Goal: Task Accomplishment & Management: Manage account settings

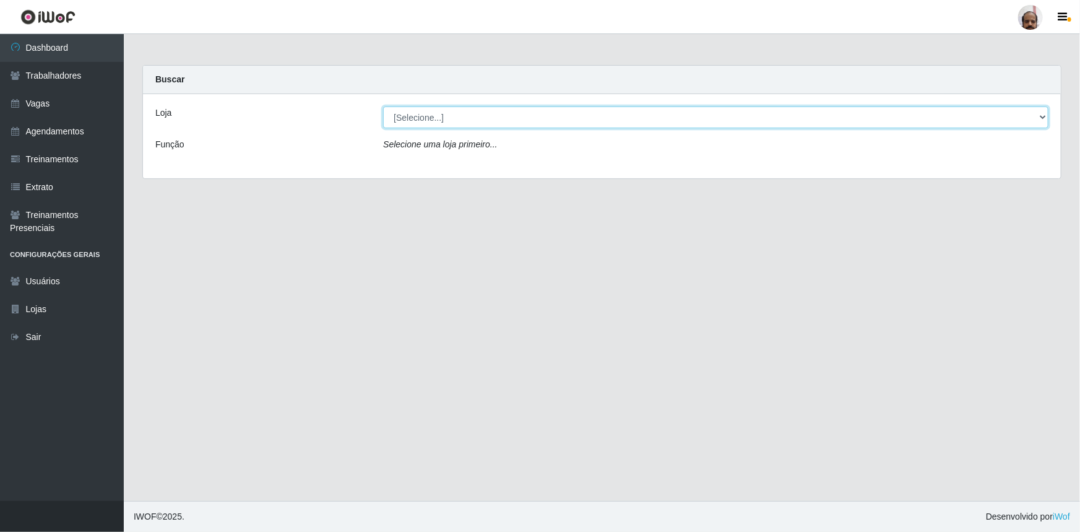
click at [1041, 115] on select "[Selecione...] Mar Vermelho - Loja 05" at bounding box center [715, 117] width 665 height 22
select select "252"
click at [383, 106] on select "[Selecione...] Mar Vermelho - Loja 05" at bounding box center [715, 117] width 665 height 22
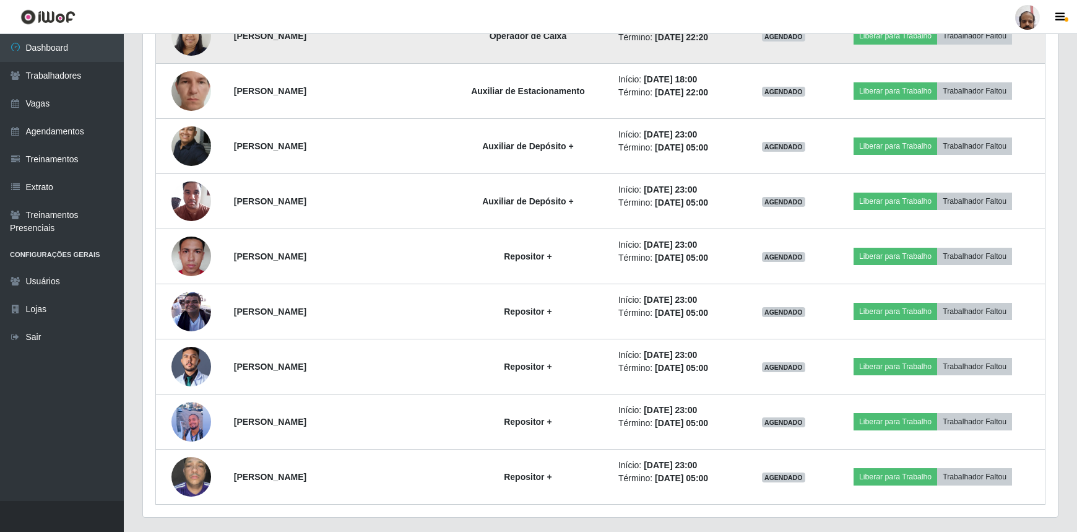
scroll to position [3203, 0]
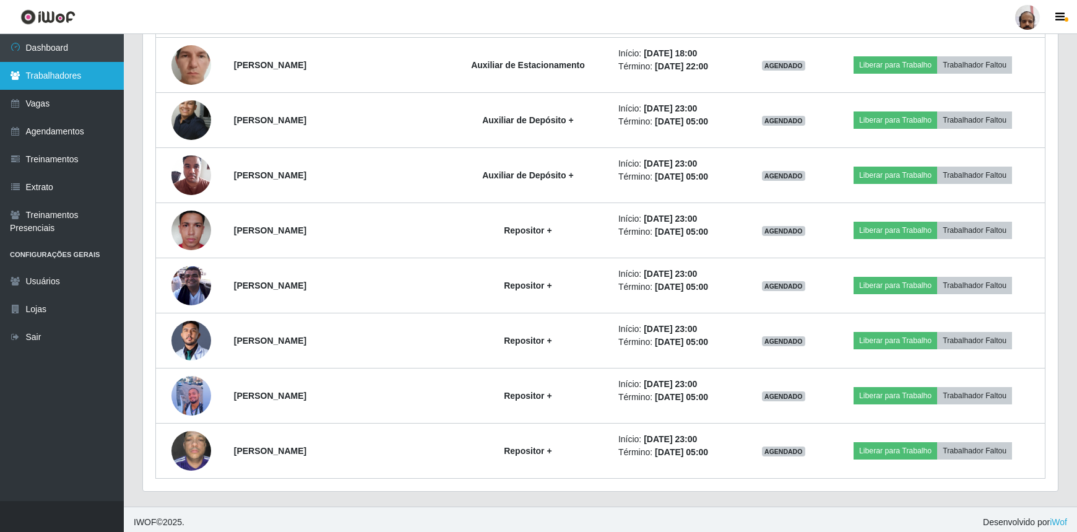
click at [67, 80] on link "Trabalhadores" at bounding box center [62, 76] width 124 height 28
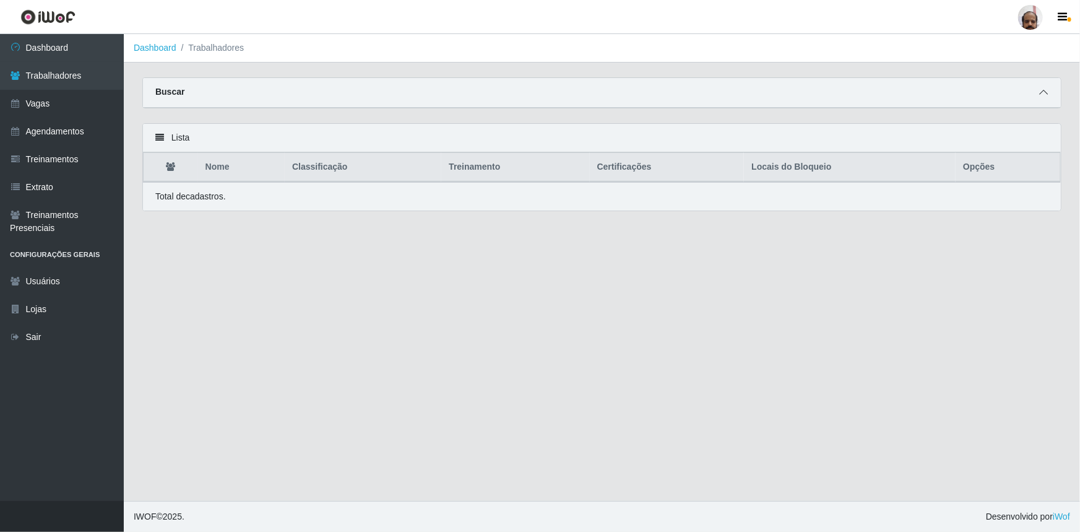
click at [1041, 92] on icon at bounding box center [1043, 92] width 9 height 9
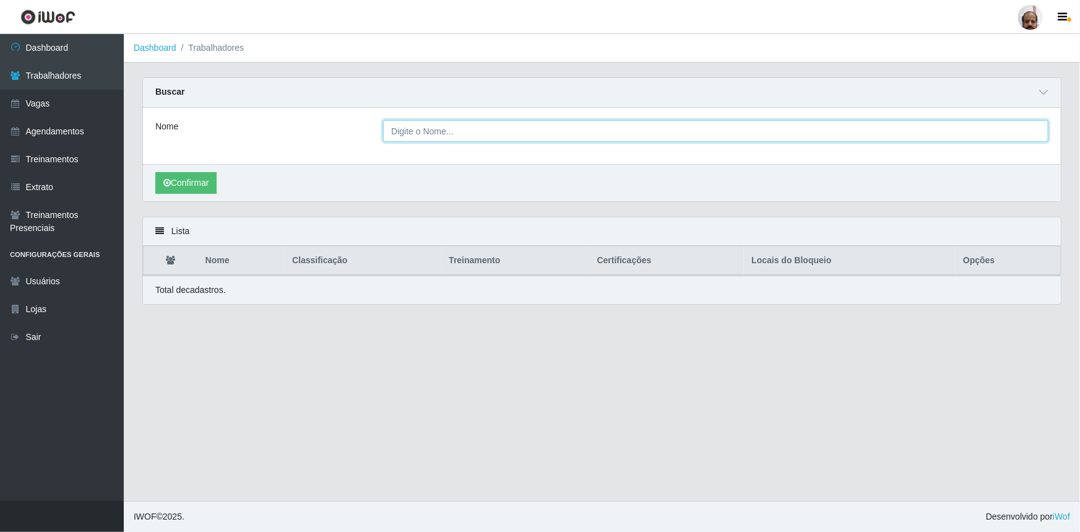
drag, startPoint x: 411, startPoint y: 134, endPoint x: 432, endPoint y: 183, distance: 52.7
click at [411, 134] on input "Nome" at bounding box center [715, 131] width 665 height 22
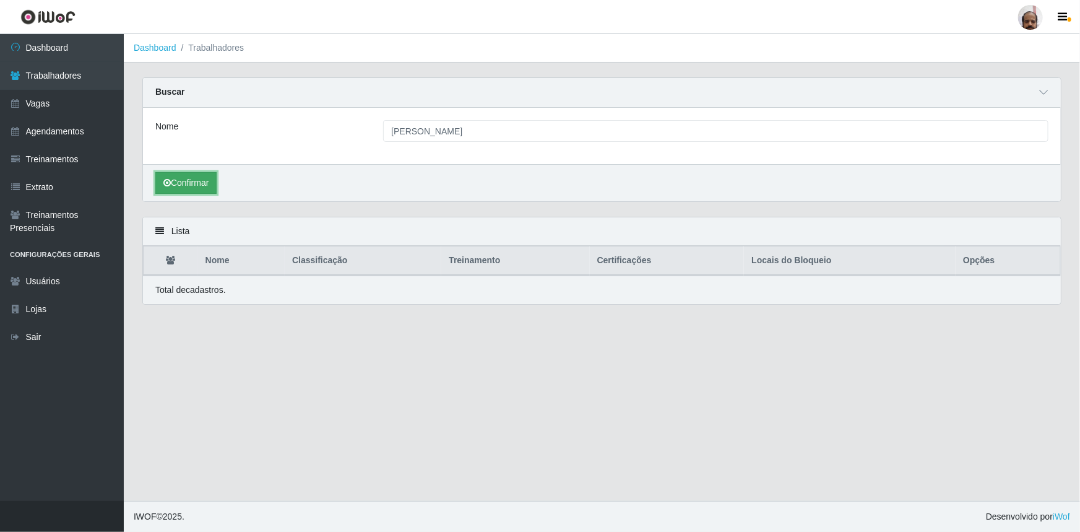
click at [194, 186] on button "Confirmar" at bounding box center [185, 183] width 61 height 22
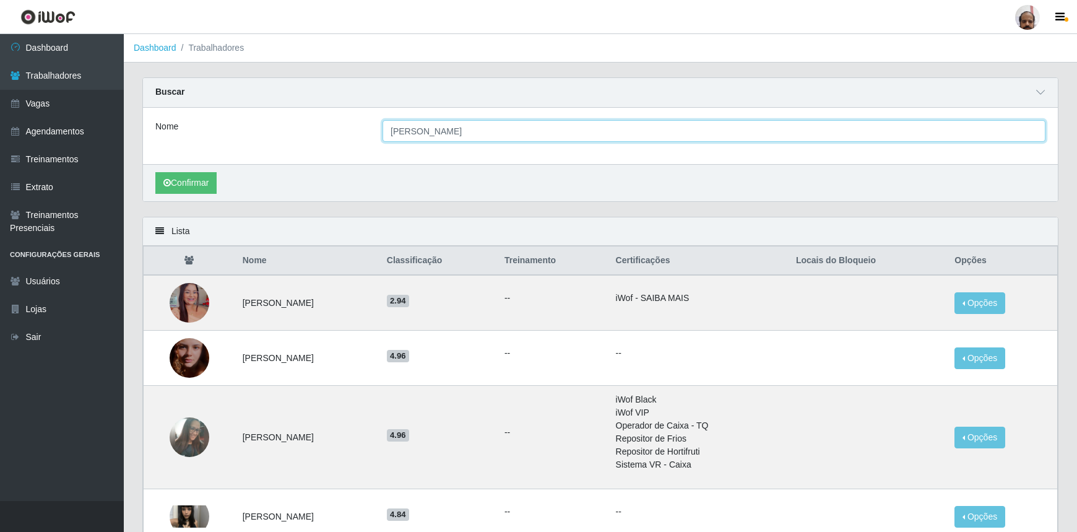
click at [397, 130] on input "[PERSON_NAME]" at bounding box center [713, 131] width 663 height 22
type input "IZABEL"
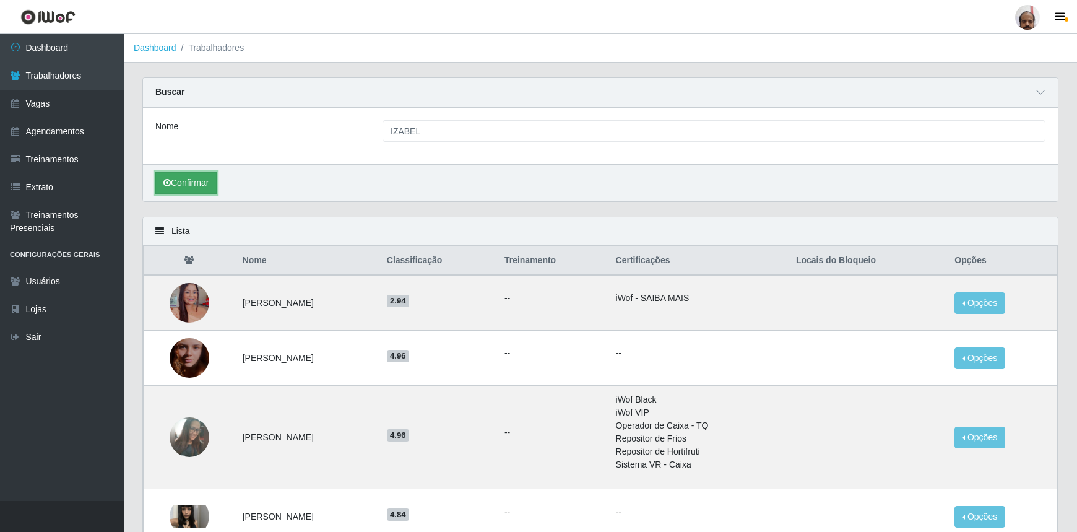
click at [186, 186] on button "Confirmar" at bounding box center [185, 183] width 61 height 22
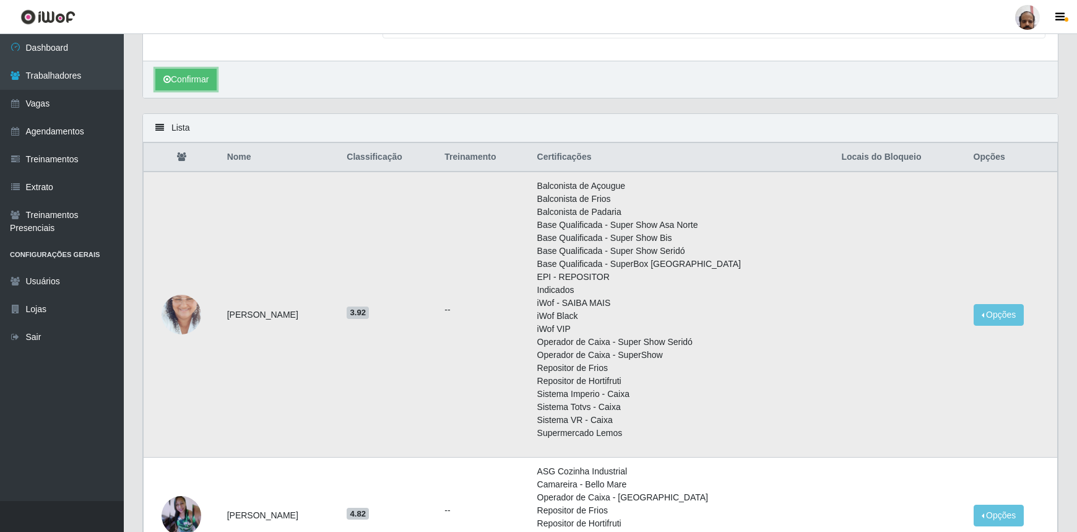
scroll to position [112, 0]
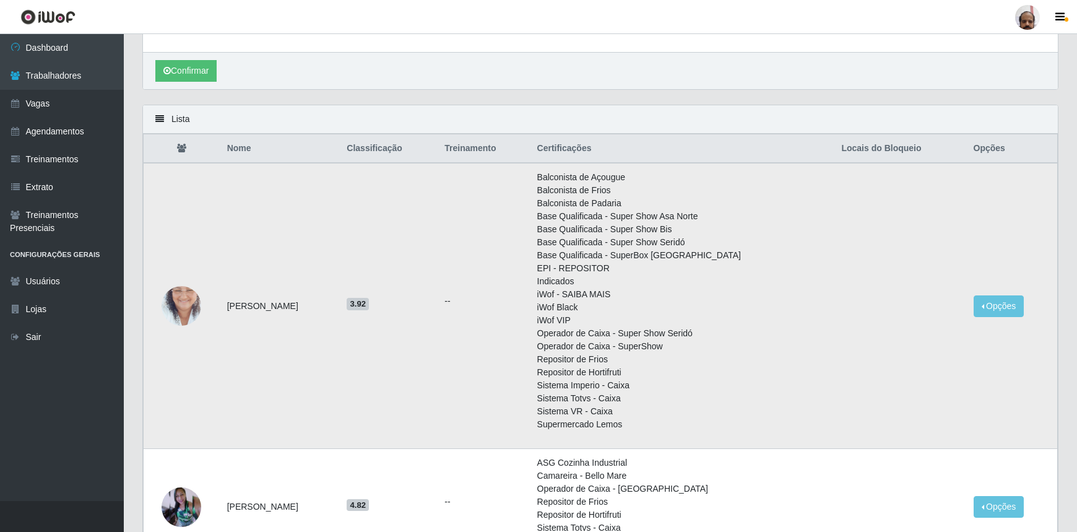
click at [184, 305] on img at bounding box center [182, 305] width 40 height 71
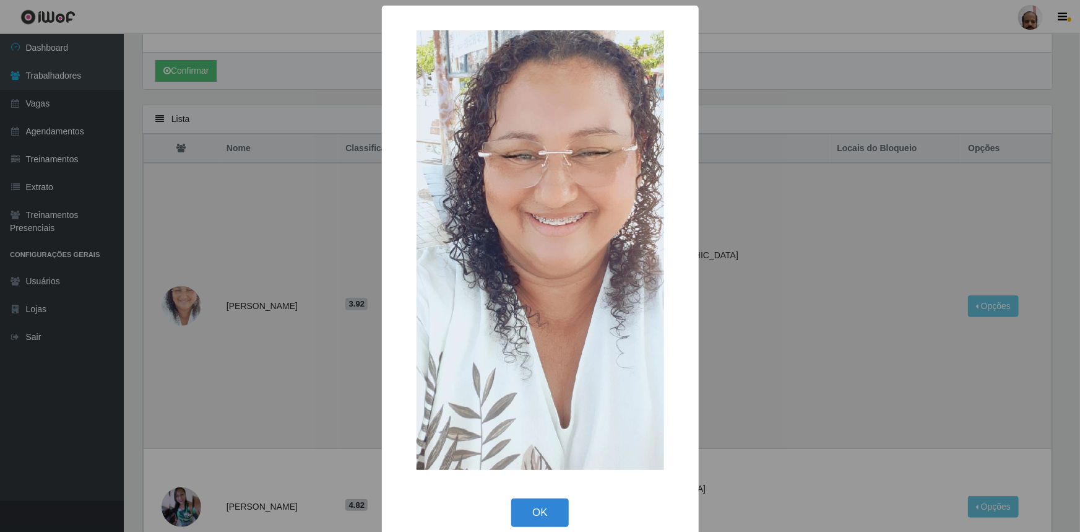
click at [184, 305] on div "× OK Cancel" at bounding box center [540, 266] width 1080 height 532
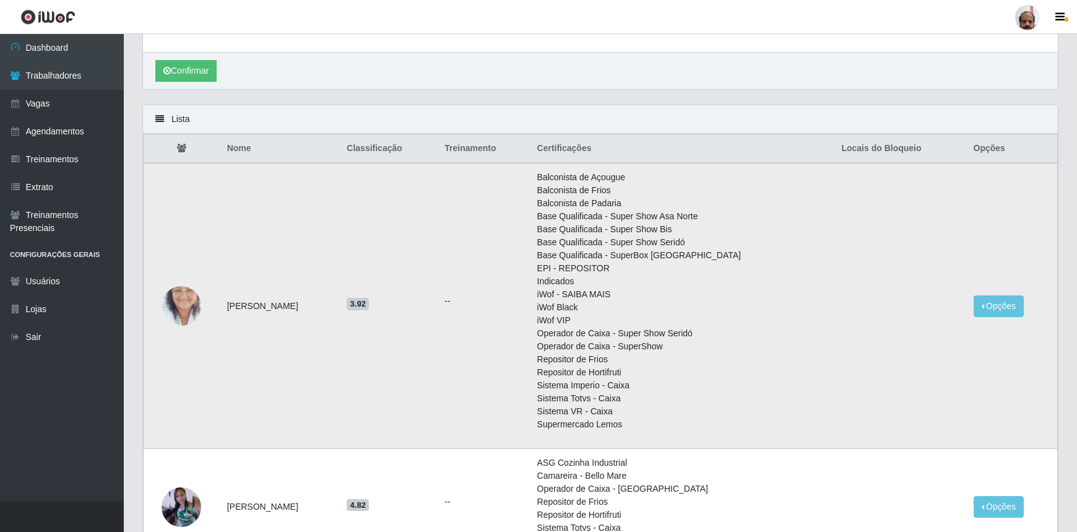
click at [180, 310] on img at bounding box center [182, 305] width 40 height 71
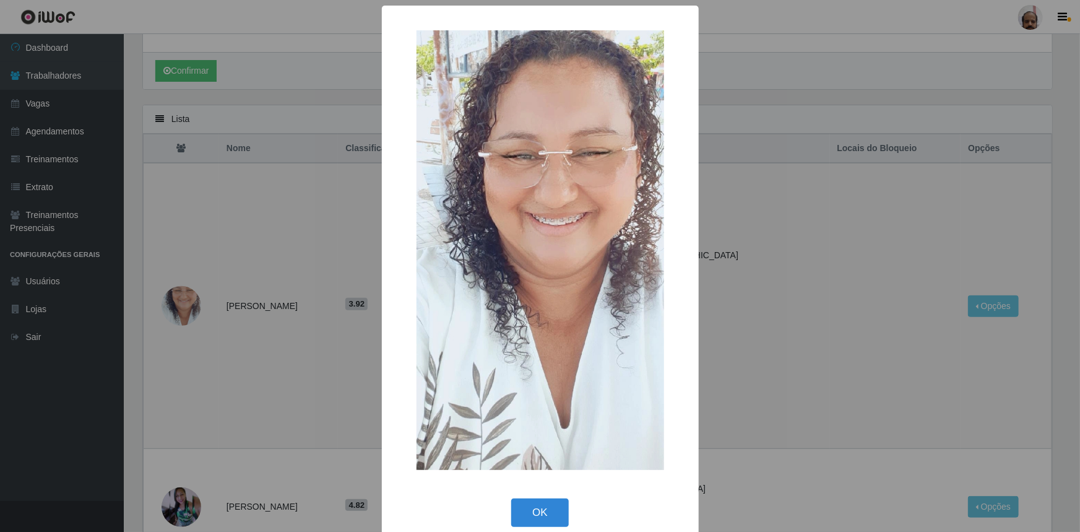
click at [183, 309] on div "× OK Cancel" at bounding box center [540, 266] width 1080 height 532
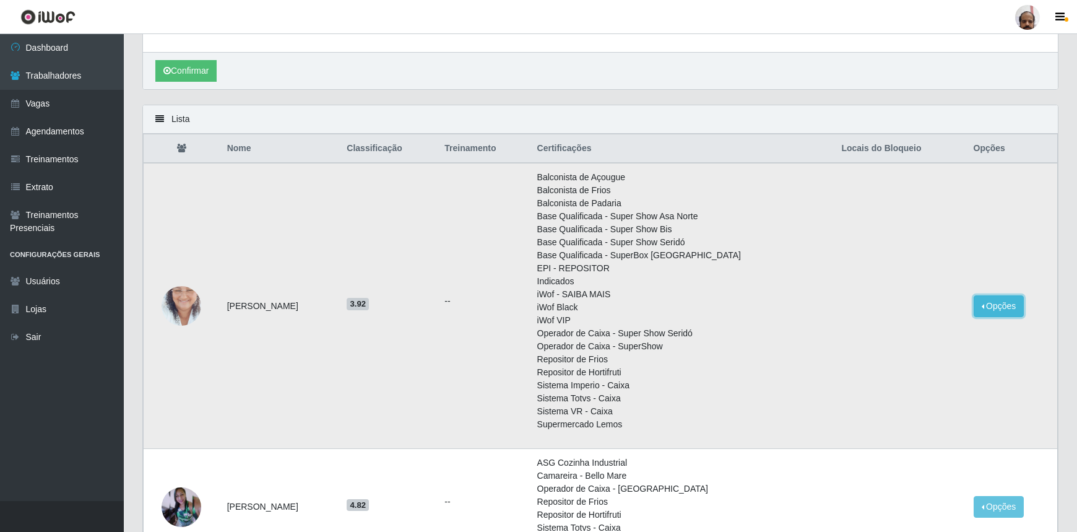
click at [993, 308] on button "Opções" at bounding box center [998, 306] width 51 height 22
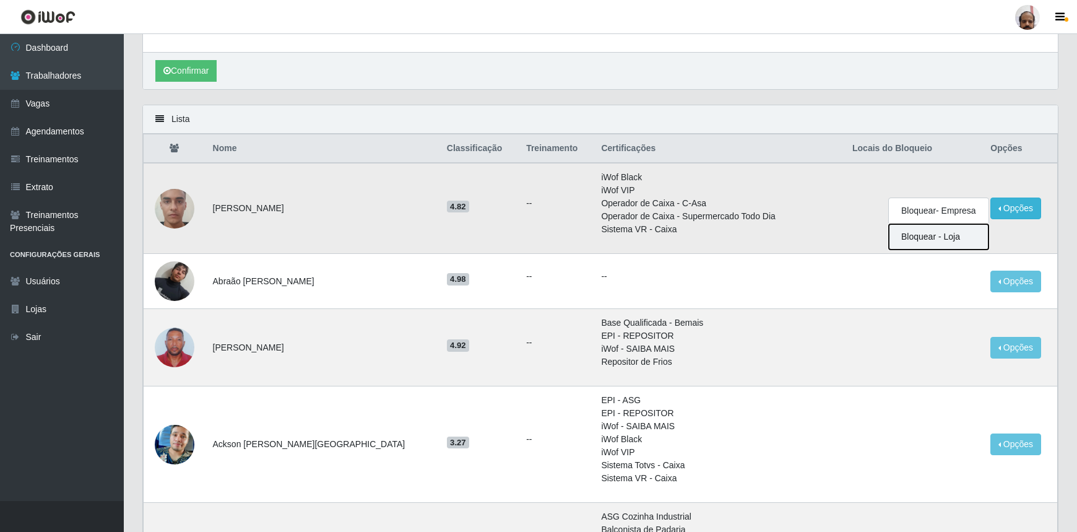
click at [915, 241] on button "Bloquear - Loja" at bounding box center [939, 236] width 100 height 25
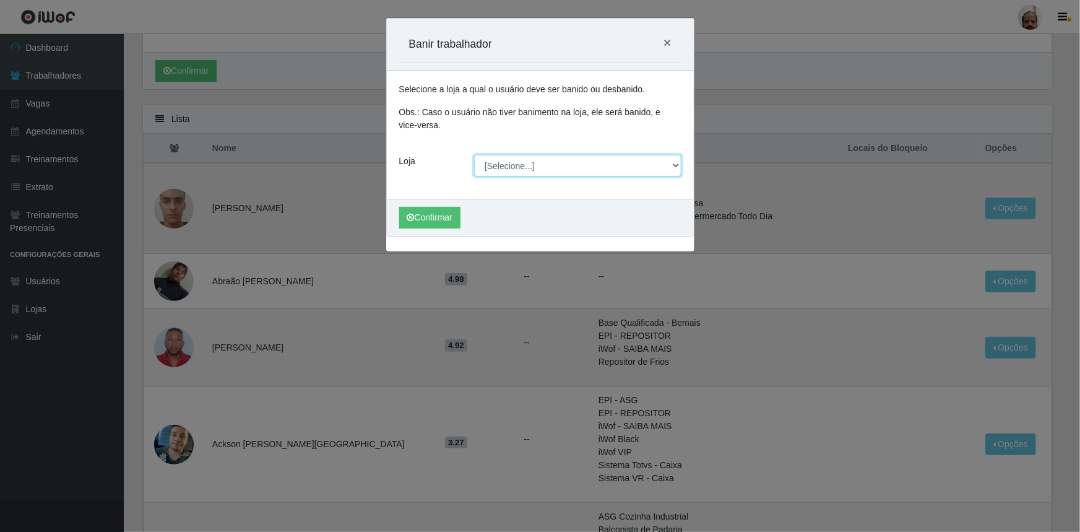
click at [675, 165] on select "[Selecione...] Mar Vermelho - Loja 05" at bounding box center [577, 166] width 207 height 22
select select "252"
click at [474, 155] on select "[Selecione...] Mar Vermelho - Loja 05" at bounding box center [577, 166] width 207 height 22
click at [429, 220] on button "Confirmar" at bounding box center [429, 218] width 61 height 22
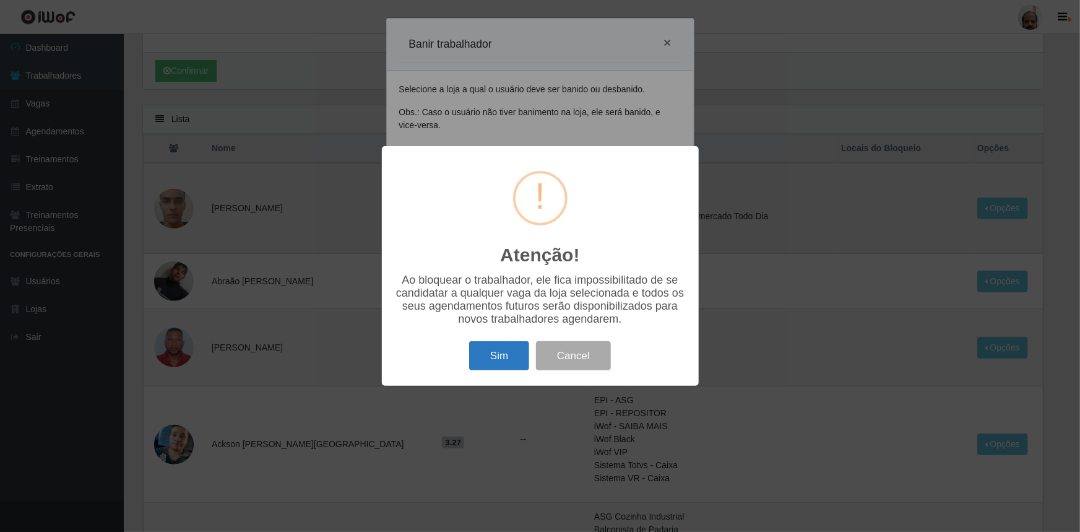
click at [511, 356] on button "Sim" at bounding box center [499, 355] width 60 height 29
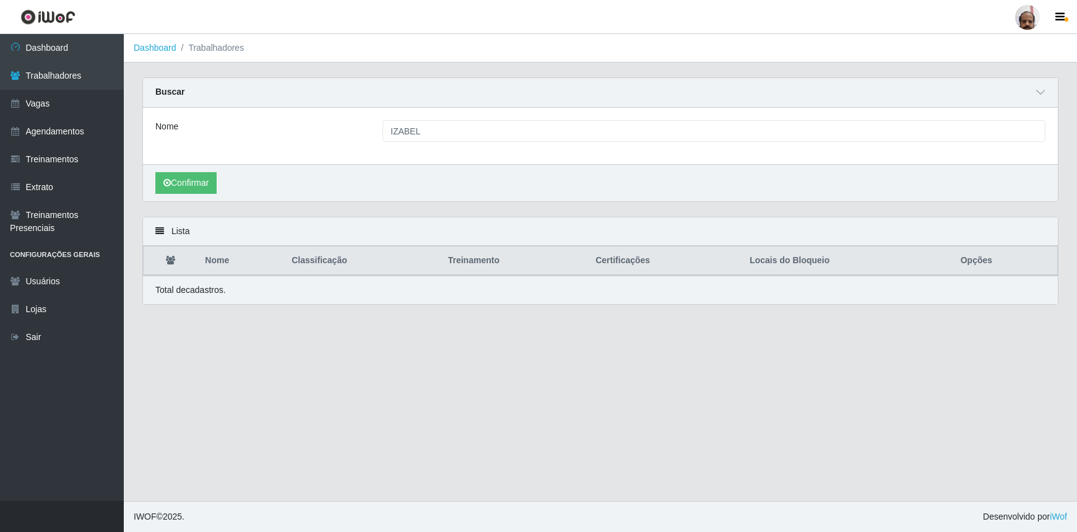
scroll to position [0, 0]
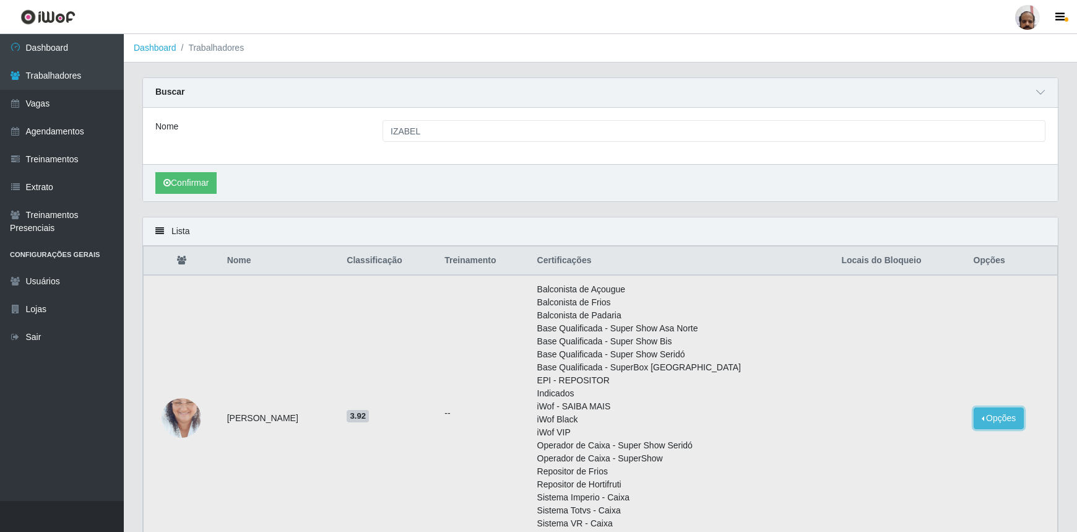
click at [1002, 416] on button "Opções" at bounding box center [998, 418] width 51 height 22
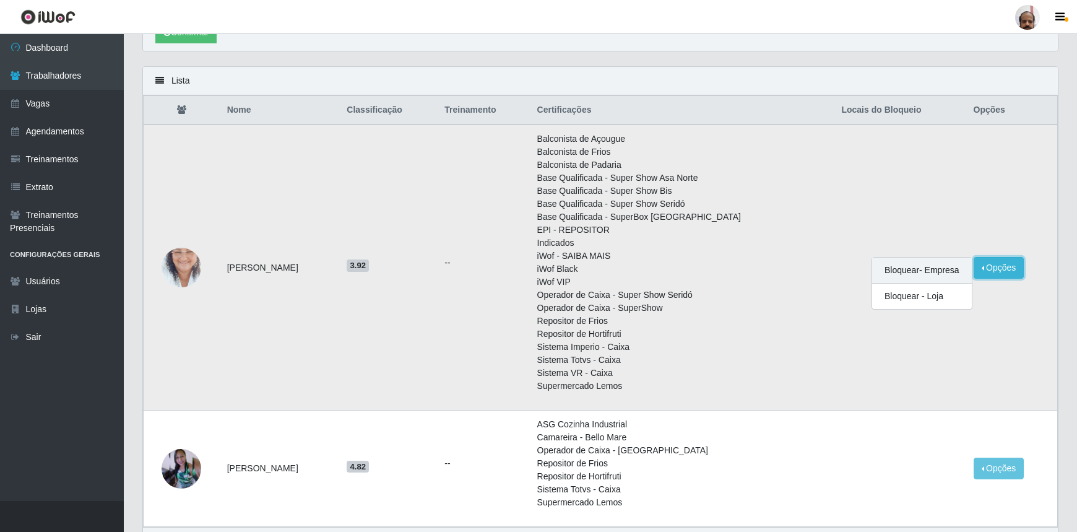
scroll to position [168, 0]
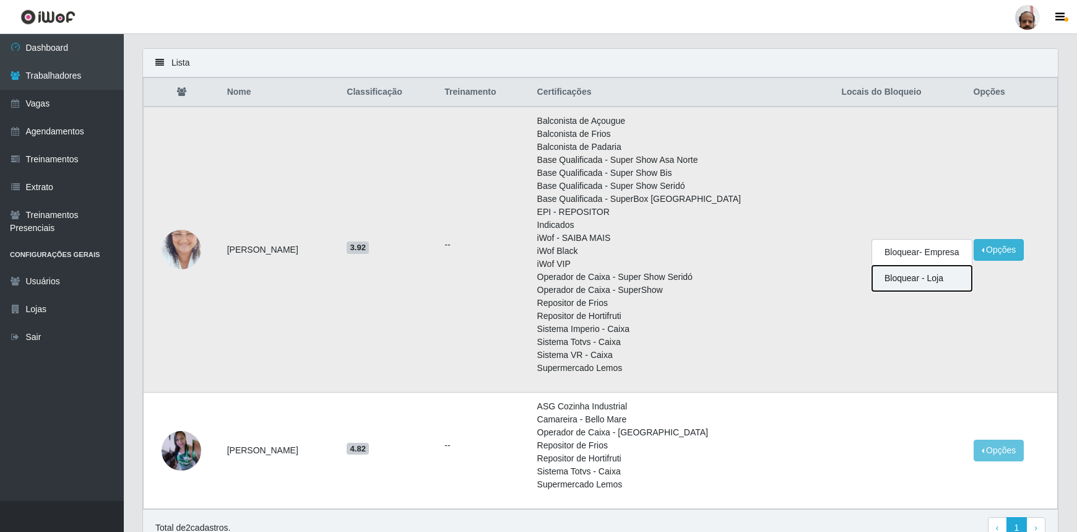
click at [907, 279] on button "Bloquear - Loja" at bounding box center [922, 277] width 100 height 25
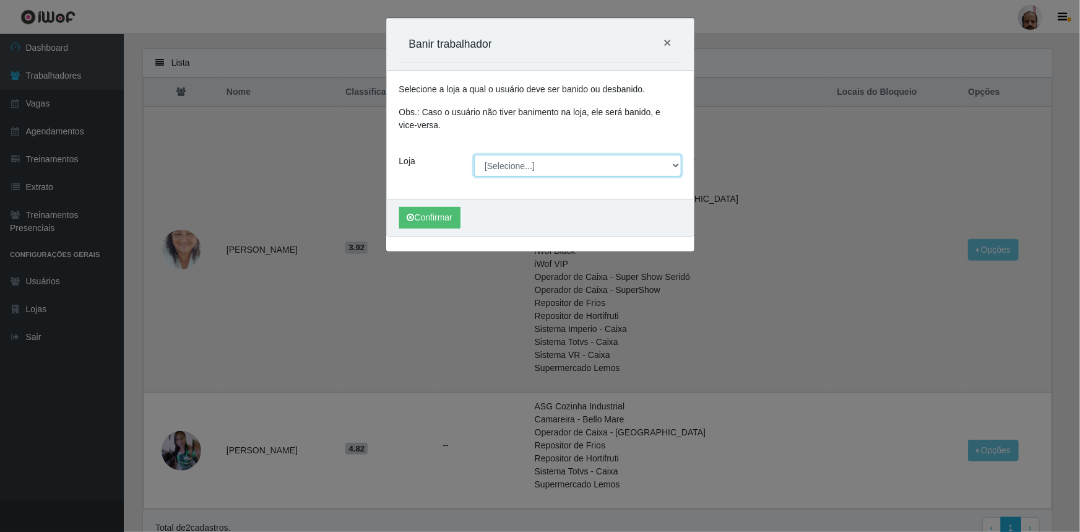
click at [674, 166] on select "[Selecione...] Mar Vermelho - Loja 05" at bounding box center [577, 166] width 207 height 22
select select "252"
click at [474, 155] on select "[Selecione...] Mar Vermelho - Loja 05" at bounding box center [577, 166] width 207 height 22
click at [451, 219] on button "Confirmar" at bounding box center [429, 218] width 61 height 22
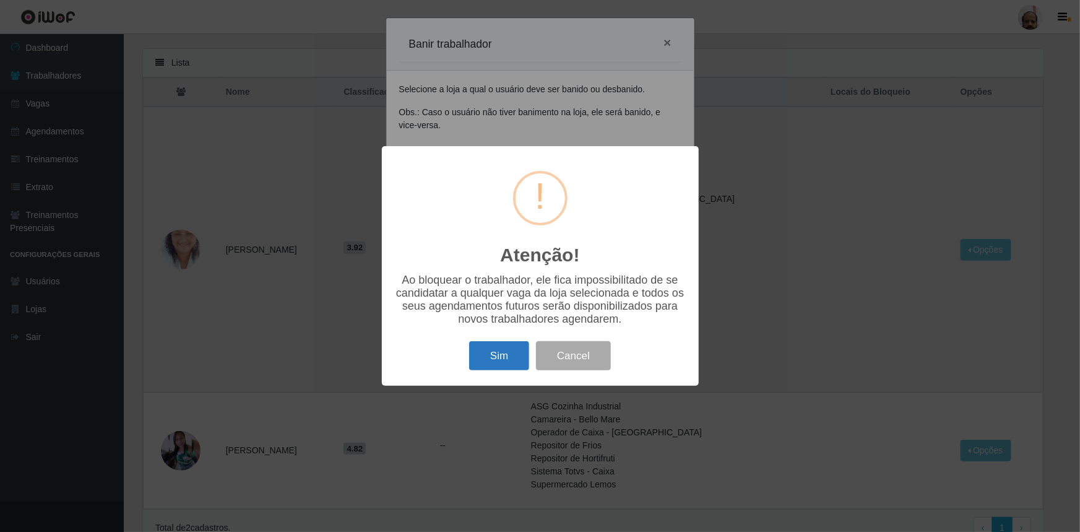
click at [509, 366] on button "Sim" at bounding box center [499, 355] width 60 height 29
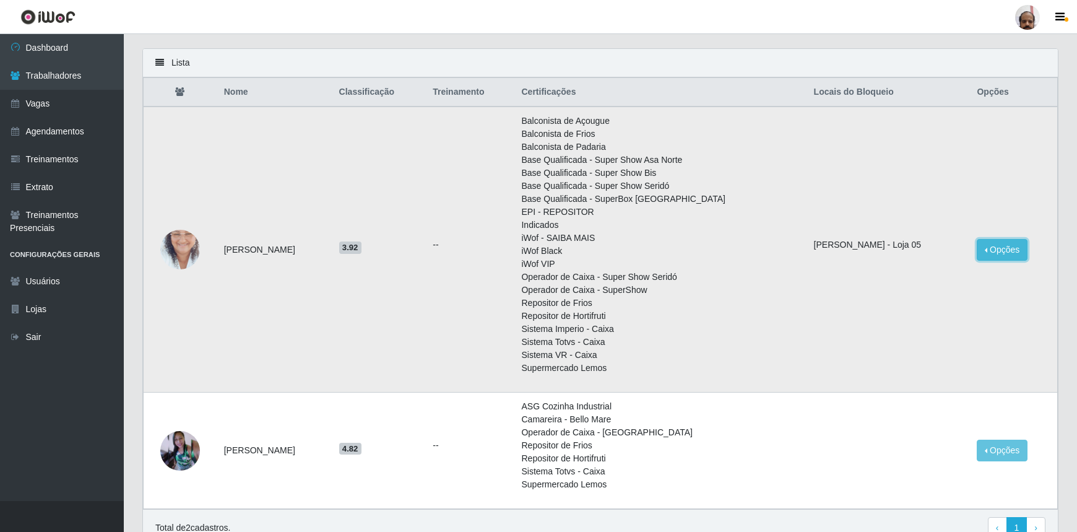
click at [993, 253] on button "Opções" at bounding box center [1001, 250] width 51 height 22
click at [592, 263] on li "iWof VIP" at bounding box center [659, 263] width 277 height 13
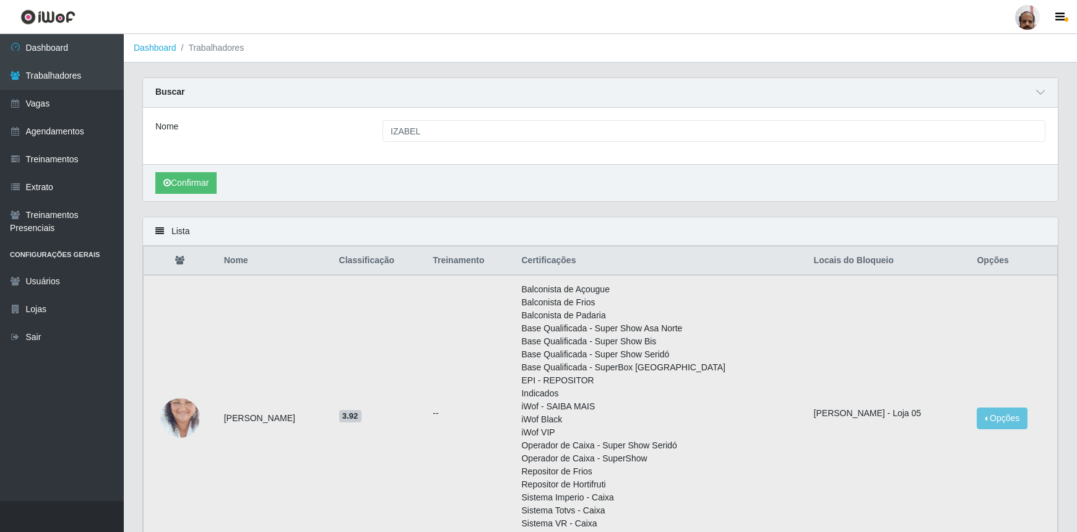
scroll to position [0, 0]
click at [75, 43] on link "Dashboard" at bounding box center [62, 48] width 124 height 28
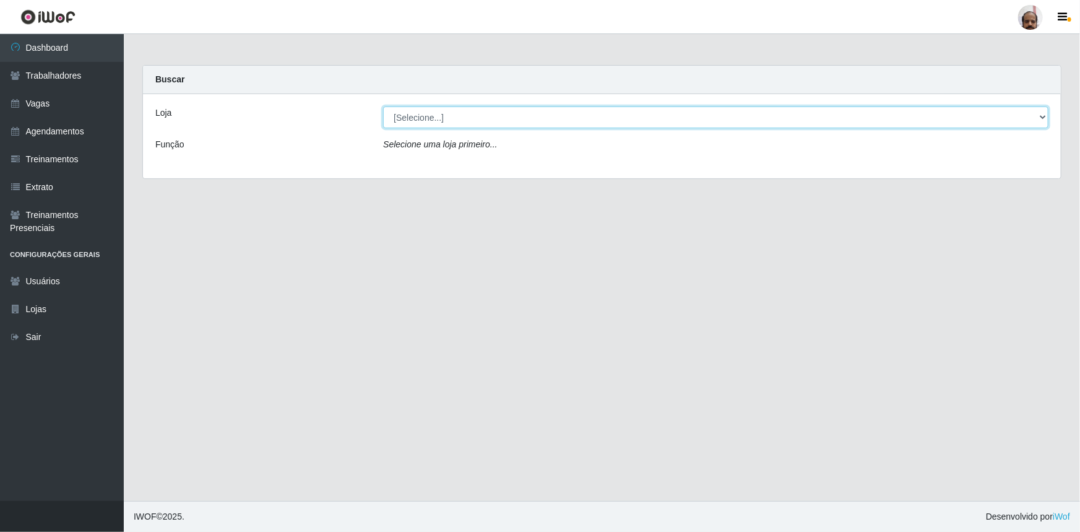
drag, startPoint x: 1040, startPoint y: 117, endPoint x: 1035, endPoint y: 122, distance: 6.6
click at [1040, 117] on select "[Selecione...] Mar Vermelho - Loja 05" at bounding box center [715, 117] width 665 height 22
select select "252"
click at [383, 106] on select "[Selecione...] Mar Vermelho - Loja 05" at bounding box center [715, 117] width 665 height 22
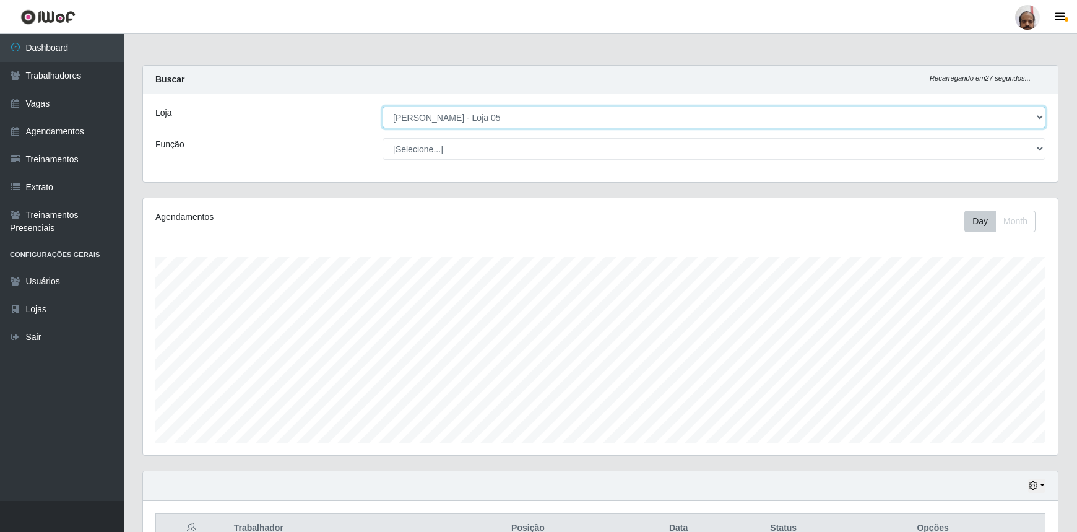
scroll to position [257, 915]
click at [1038, 118] on select "[Selecione...] Mar Vermelho - Loja 05" at bounding box center [713, 117] width 663 height 22
click at [382, 106] on select "[Selecione...] Mar Vermelho - Loja 05" at bounding box center [713, 117] width 663 height 22
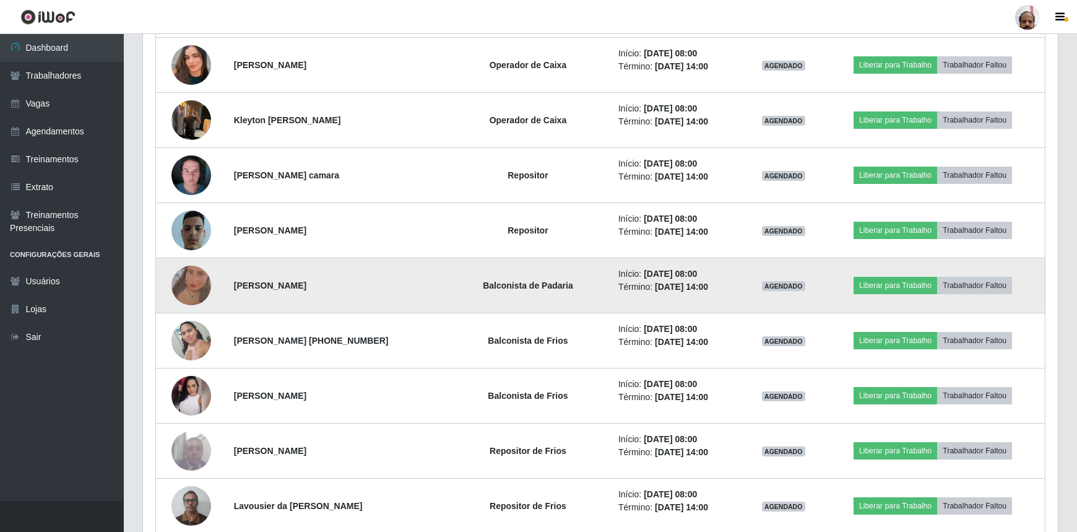
scroll to position [281, 0]
